Goal: Information Seeking & Learning: Learn about a topic

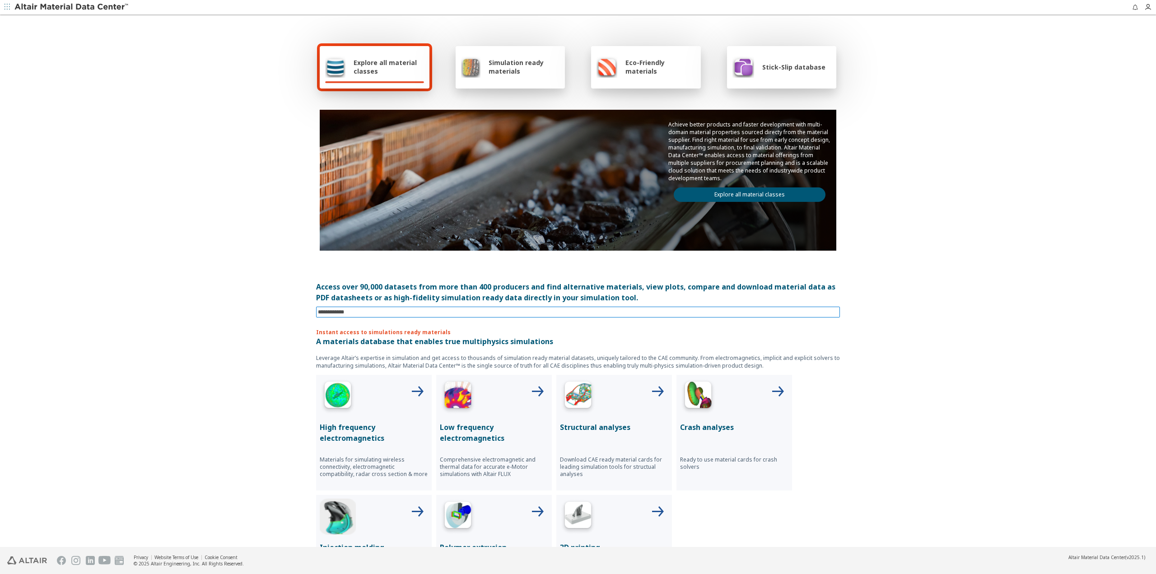
click at [367, 314] on input at bounding box center [579, 312] width 522 height 10
type input "*****"
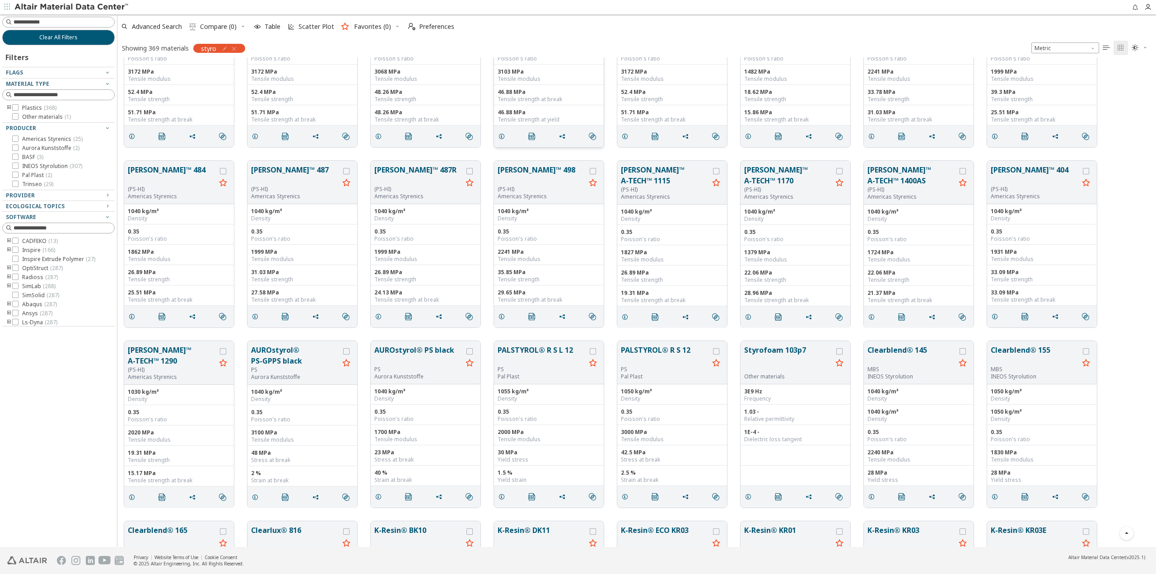
scroll to position [406, 0]
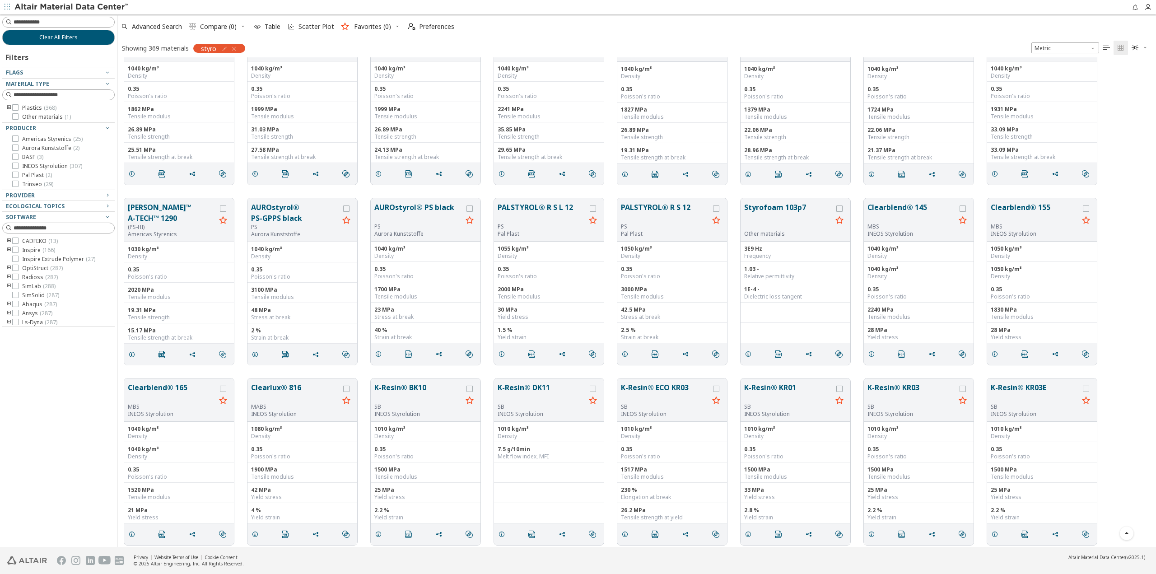
click at [7, 277] on icon "toogle group" at bounding box center [9, 277] width 6 height 7
click at [28, 294] on icon at bounding box center [29, 295] width 6 height 6
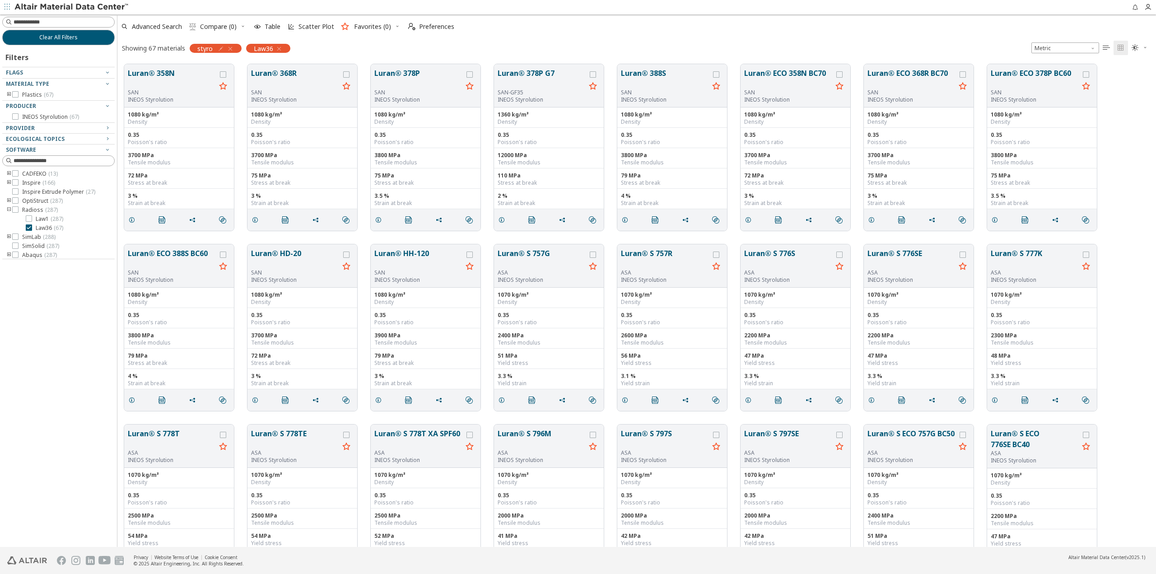
drag, startPoint x: 785, startPoint y: 465, endPoint x: 742, endPoint y: 191, distance: 277.0
click at [30, 217] on icon at bounding box center [29, 218] width 6 height 6
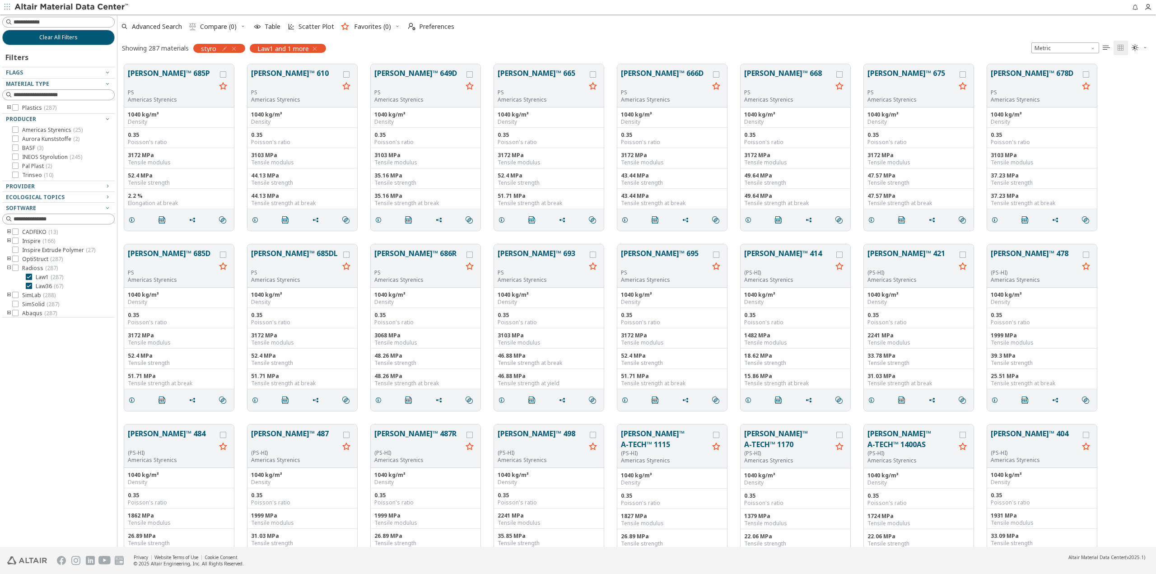
click at [747, 37] on div "Advanced Search  Compare (0) Table Scatter Plot Favorites (0)  Preferences Sh…" at bounding box center [636, 35] width 1038 height 43
click at [45, 21] on input at bounding box center [59, 22] width 111 height 10
click at [237, 48] on icon "button" at bounding box center [233, 48] width 7 height 7
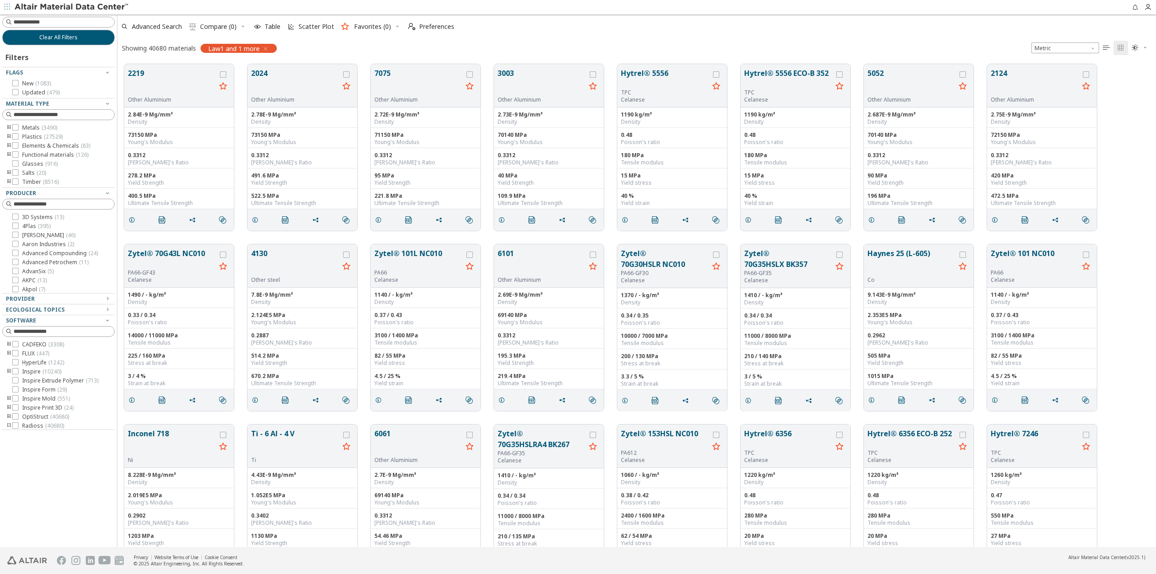
click at [266, 48] on icon "button" at bounding box center [265, 48] width 7 height 7
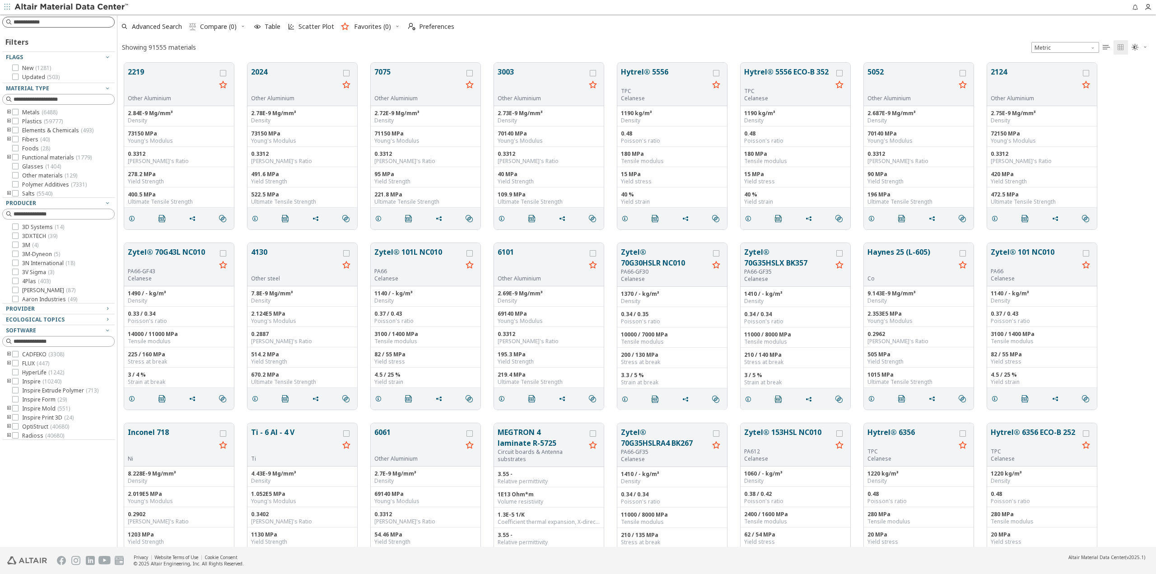
scroll to position [484, 1032]
click at [72, 20] on input at bounding box center [59, 22] width 111 height 10
paste input "*********"
type input "*********"
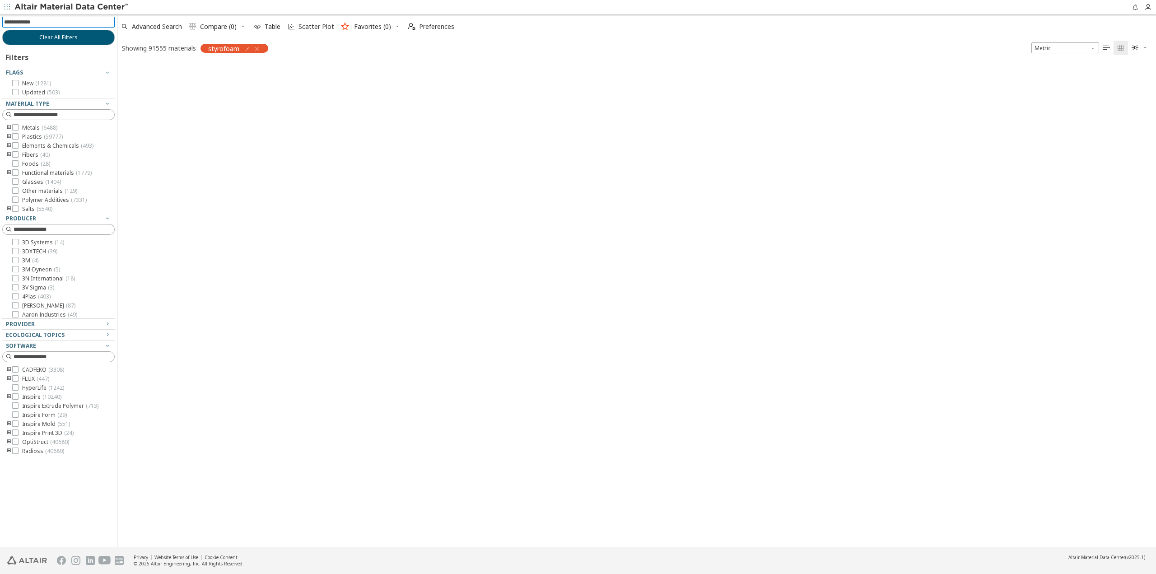
scroll to position [483, 1032]
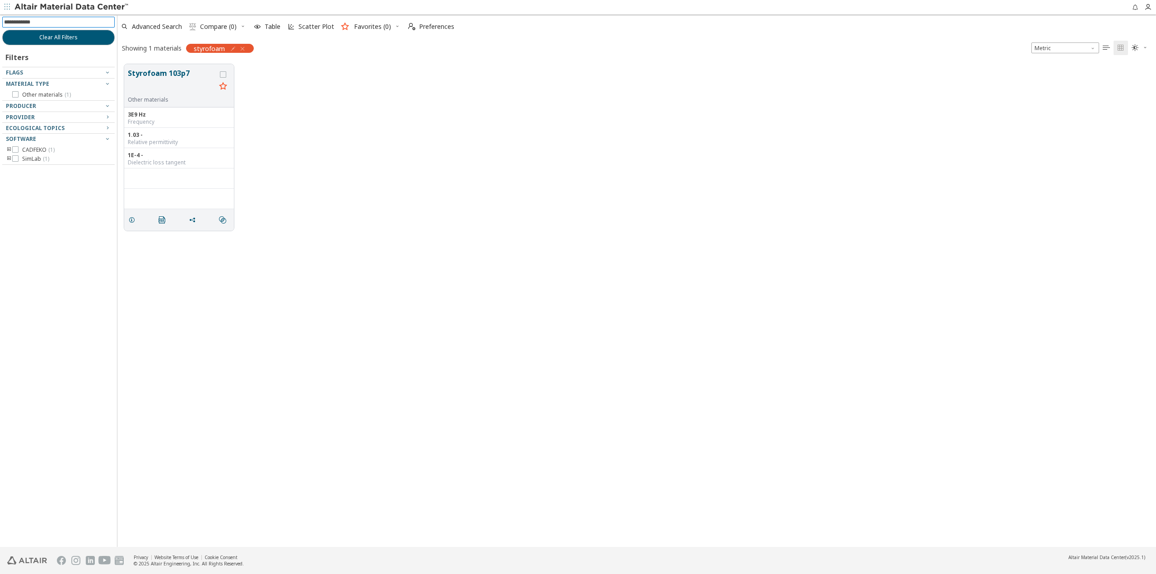
click at [243, 48] on icon "button" at bounding box center [242, 48] width 7 height 7
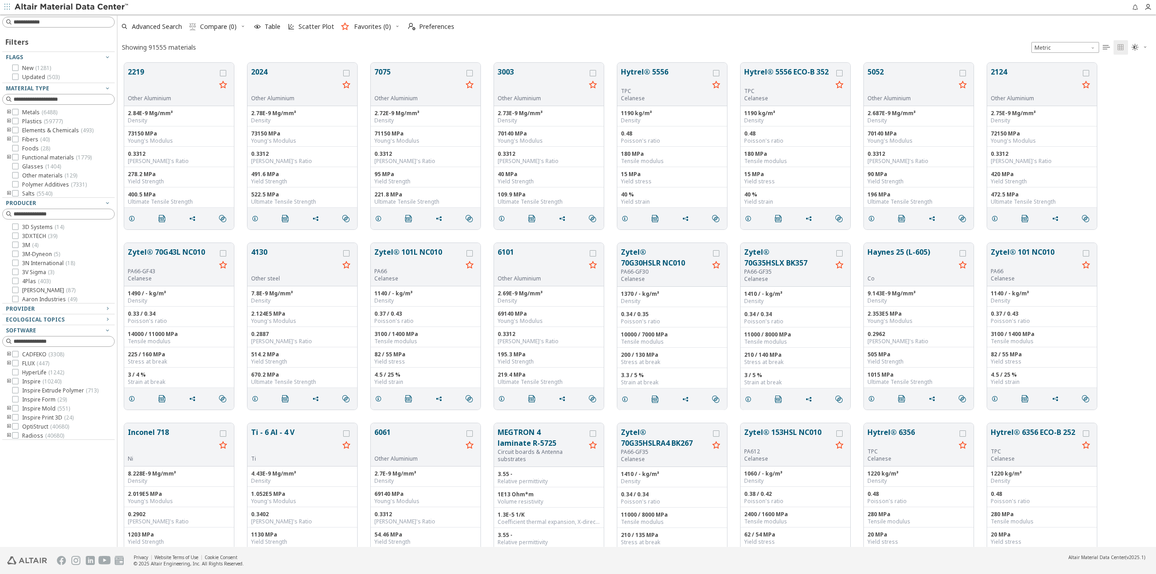
scroll to position [484, 1032]
click at [8, 121] on icon "toogle group" at bounding box center [9, 121] width 6 height 7
click at [21, 130] on icon "toogle group" at bounding box center [22, 130] width 6 height 7
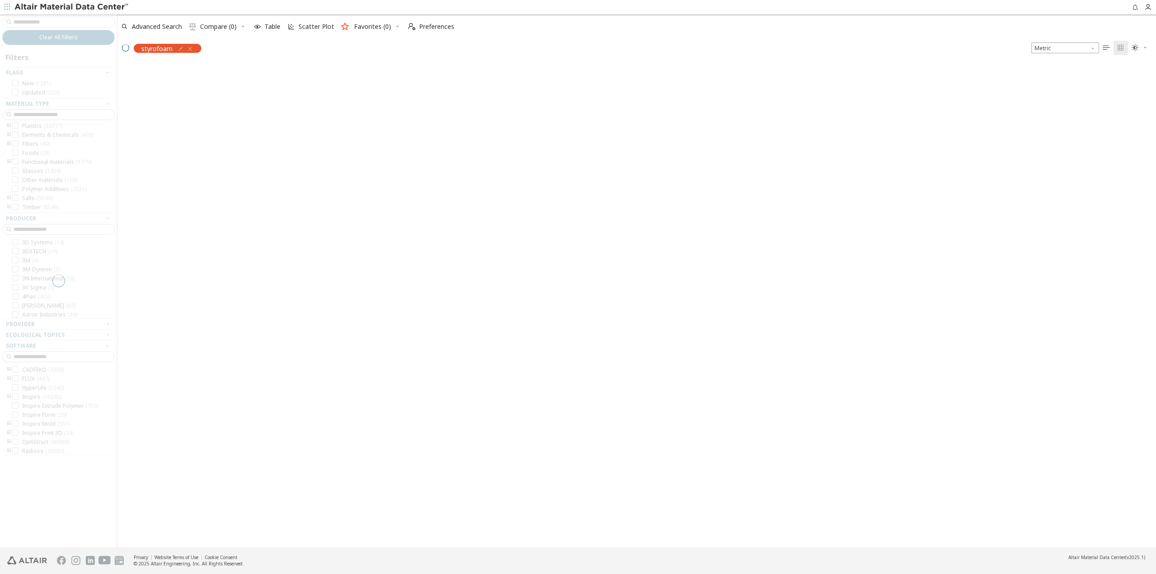
scroll to position [483, 1032]
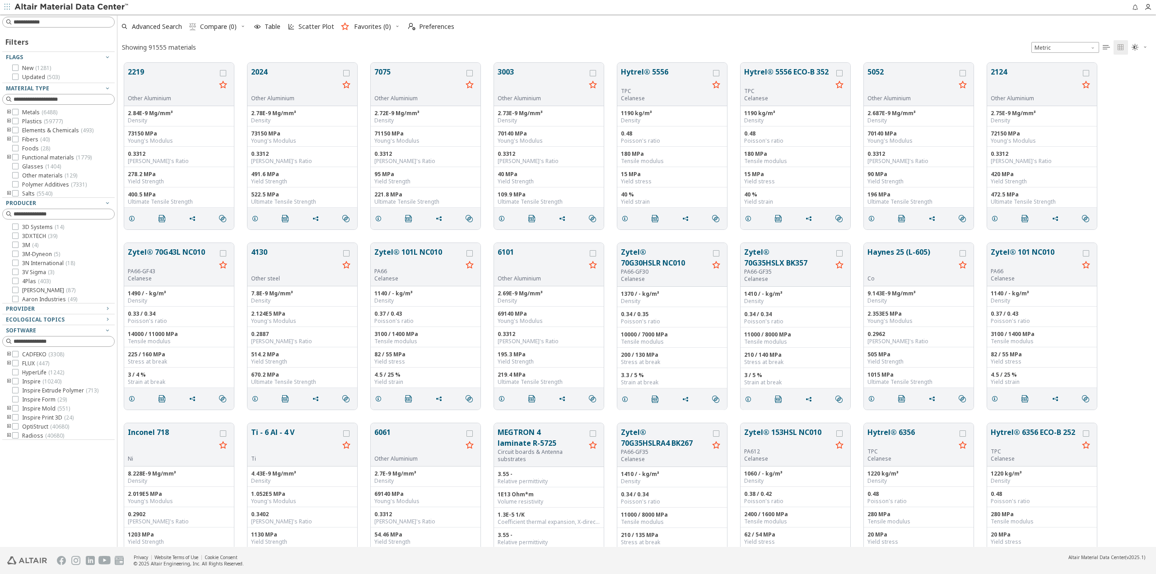
scroll to position [484, 1032]
click at [47, 5] on img at bounding box center [71, 7] width 115 height 9
